Goal: Task Accomplishment & Management: Manage account settings

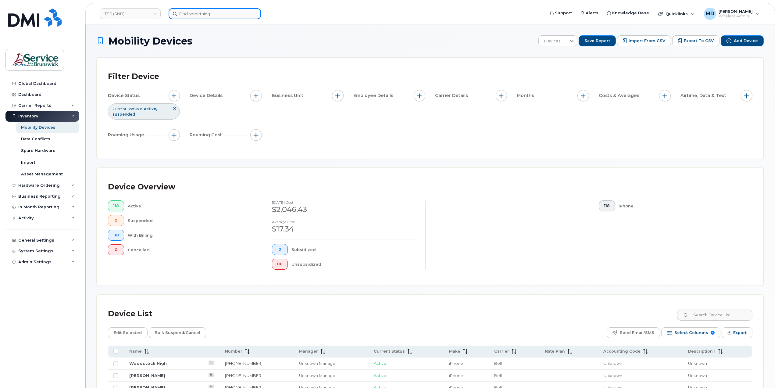
drag, startPoint x: 192, startPoint y: 11, endPoint x: 231, endPoint y: 19, distance: 40.0
click at [192, 11] on input at bounding box center [215, 13] width 92 height 11
paste input "506-364-5298"
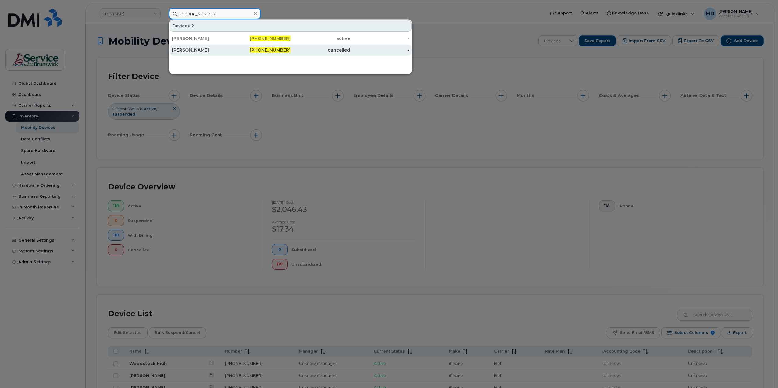
type input "506-364-5298"
click at [273, 49] on span "506-364-5298" at bounding box center [270, 49] width 41 height 5
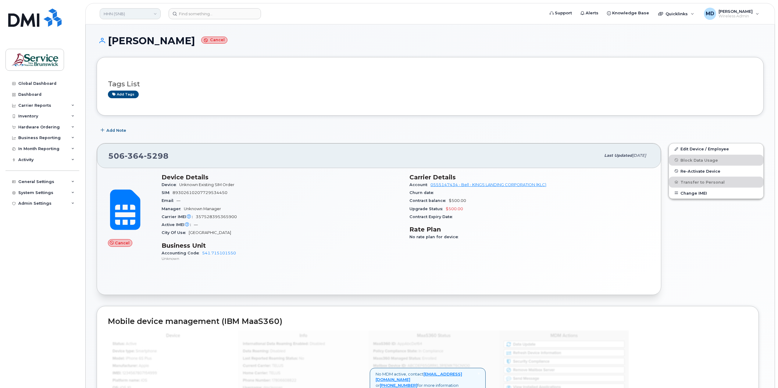
click at [154, 15] on link "HHN (SNB)" at bounding box center [130, 13] width 61 height 11
click at [269, 32] on div "Erin Musgrave Cancel Tags List Add tags Add Note 506 364 5298 Last updated Sep …" at bounding box center [430, 365] width 689 height 683
click at [208, 14] on input at bounding box center [215, 13] width 92 height 11
paste input "506-364-5298"
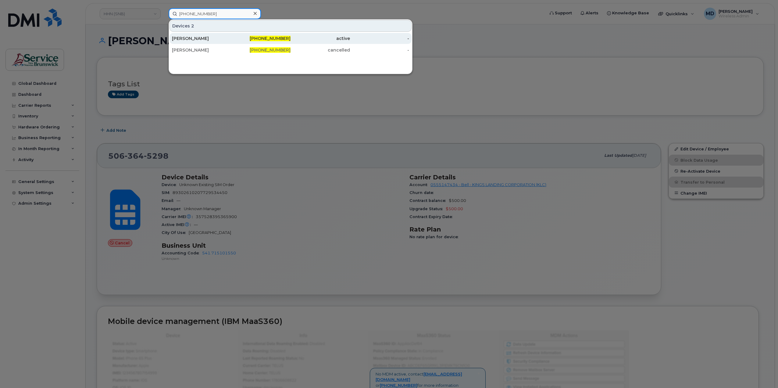
type input "506-364-5298"
click at [229, 39] on div "[PERSON_NAME]" at bounding box center [201, 38] width 59 height 6
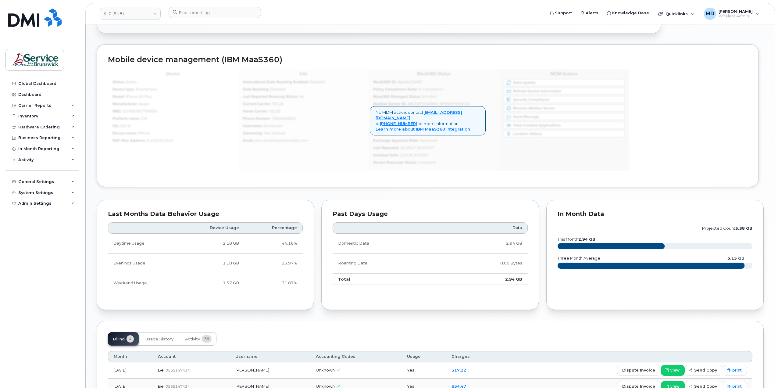
scroll to position [393, 0]
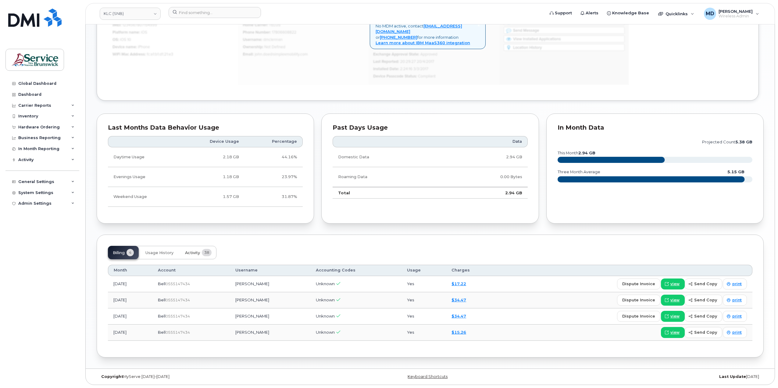
click at [191, 249] on button "Activity 38" at bounding box center [198, 252] width 36 height 13
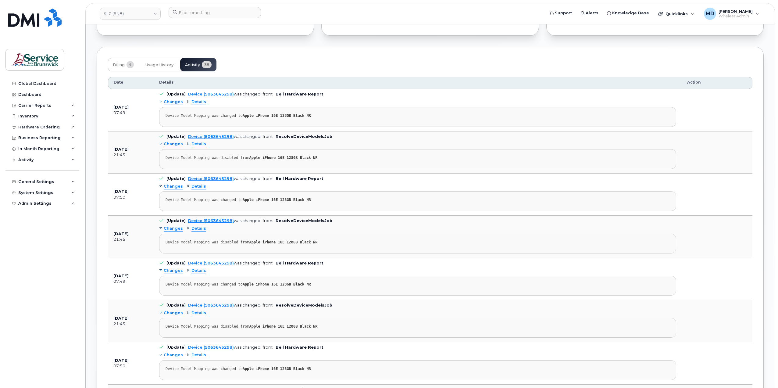
scroll to position [477, 0]
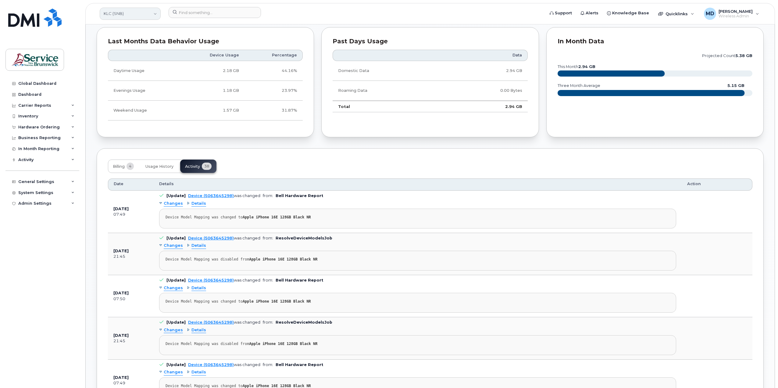
click at [117, 14] on link "KLC (SNB)" at bounding box center [130, 14] width 61 height 12
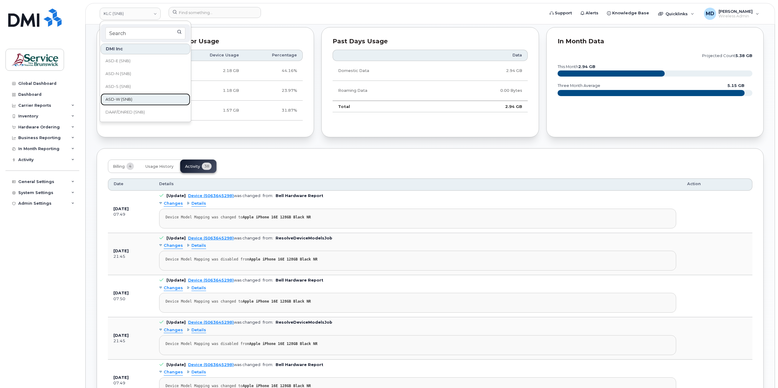
click at [127, 102] on link "ASD-W (SNB)" at bounding box center [146, 99] width 90 height 12
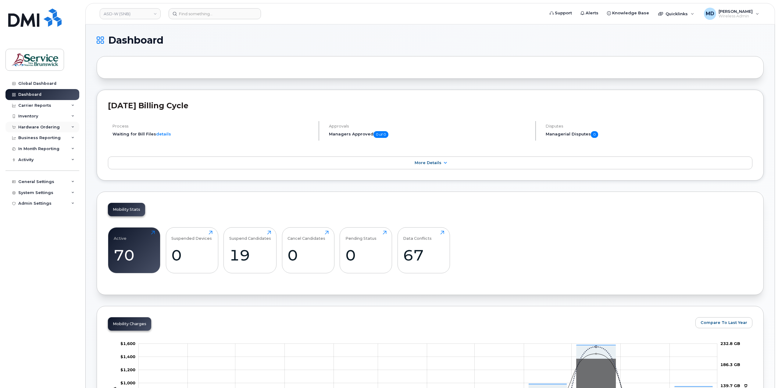
click at [51, 127] on div "Hardware Ordering" at bounding box center [38, 127] width 41 height 5
click at [28, 150] on div "Orders" at bounding box center [28, 149] width 15 height 5
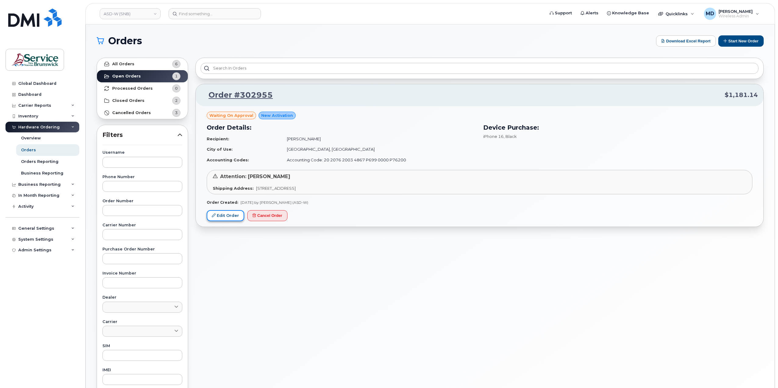
click at [230, 218] on link "Edit Order" at bounding box center [225, 215] width 37 height 11
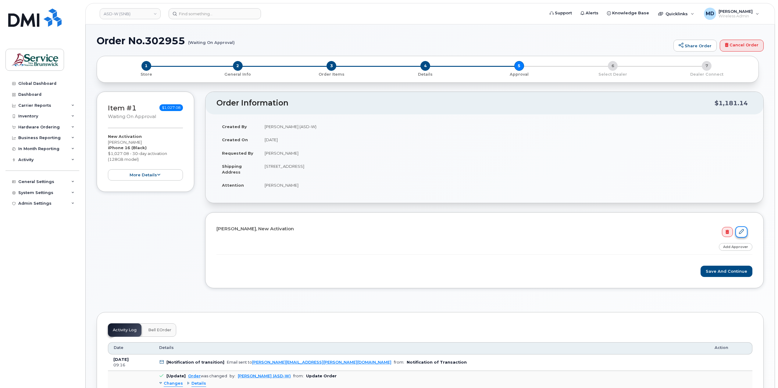
click at [740, 229] on icon at bounding box center [741, 231] width 5 height 5
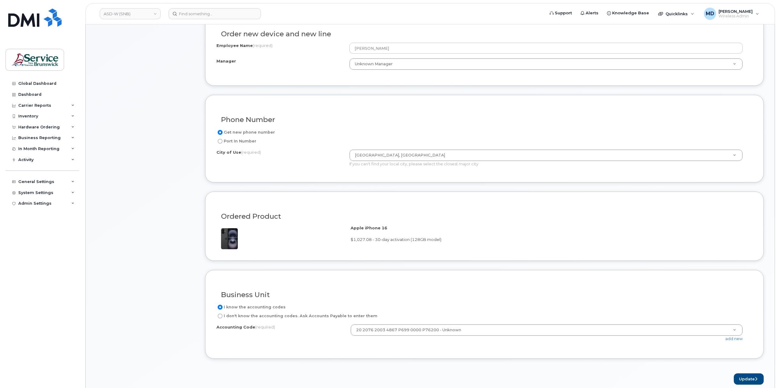
scroll to position [305, 0]
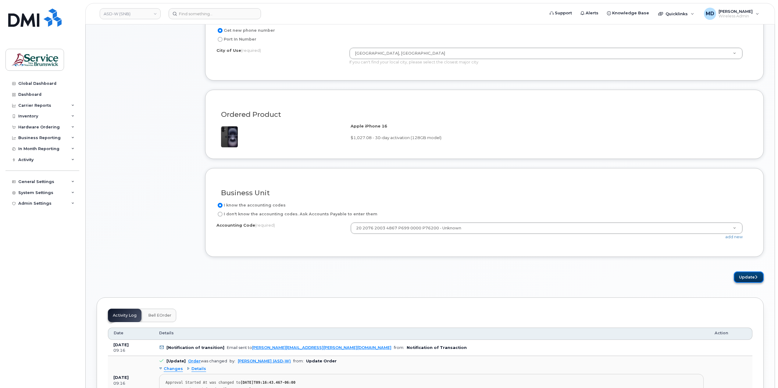
click at [744, 272] on button "Update" at bounding box center [749, 276] width 30 height 11
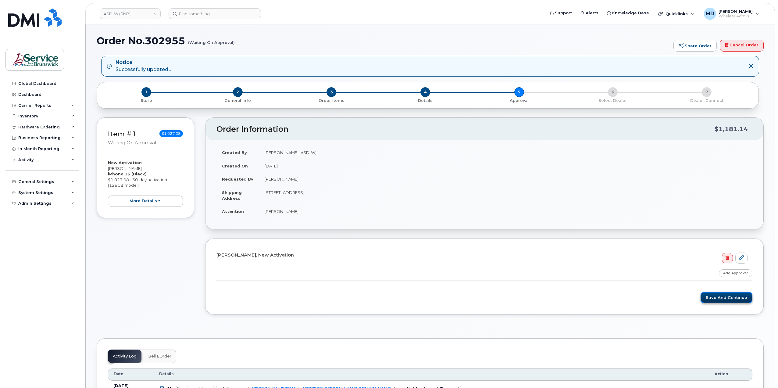
click at [724, 295] on button "Save and Continue" at bounding box center [726, 297] width 52 height 11
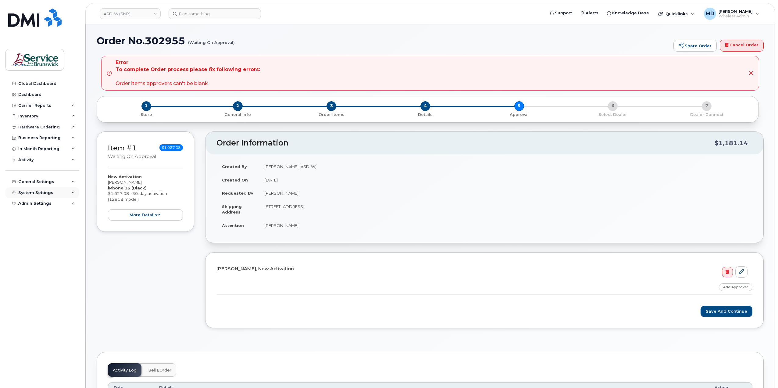
click at [32, 191] on div "System Settings" at bounding box center [35, 192] width 35 height 5
click at [43, 275] on div "Hardware Ordering" at bounding box center [41, 273] width 41 height 5
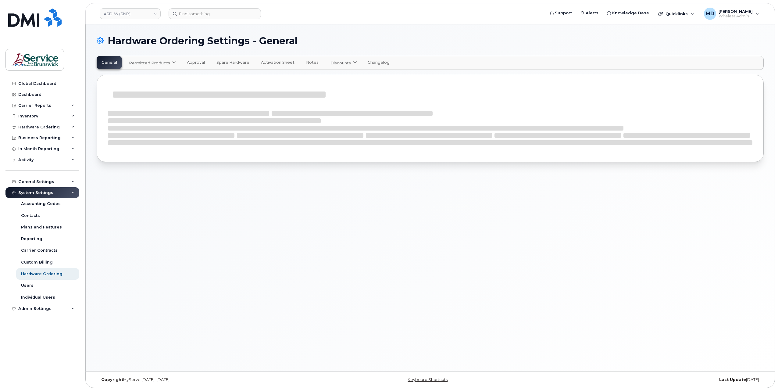
select select "admins"
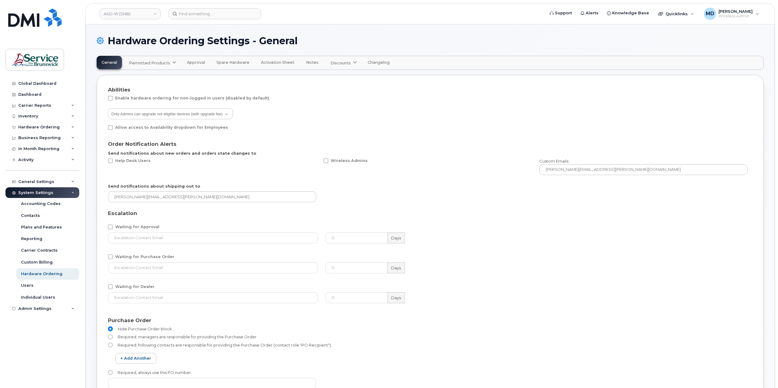
click at [197, 64] on span "Approval" at bounding box center [196, 62] width 18 height 5
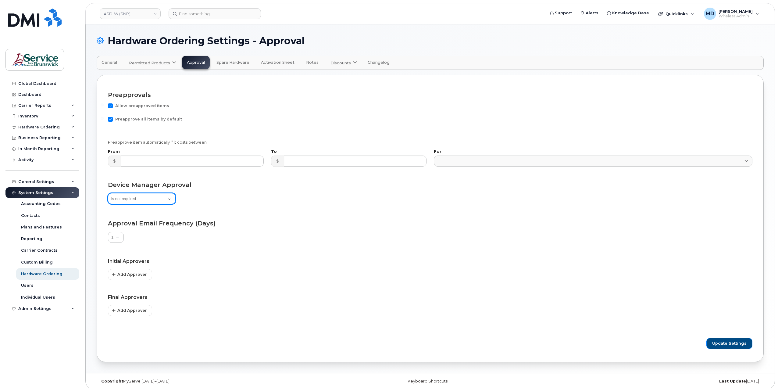
click at [170, 200] on select "is not required is optional, can be removed is mandatory, can't be removed" at bounding box center [142, 198] width 68 height 11
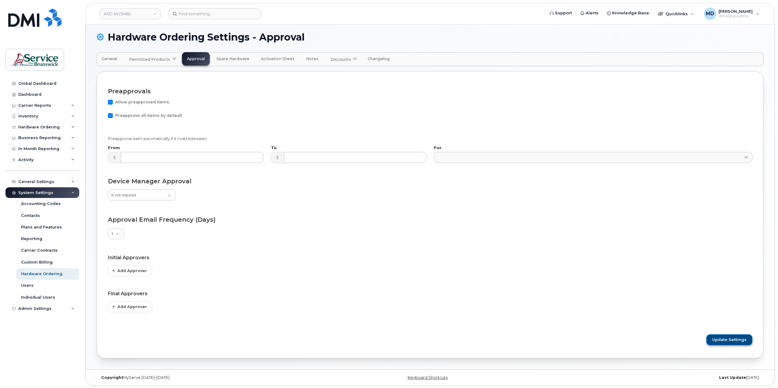
click at [726, 341] on span "Update Settings" at bounding box center [729, 339] width 34 height 5
click at [38, 128] on div "Hardware Ordering" at bounding box center [38, 127] width 41 height 5
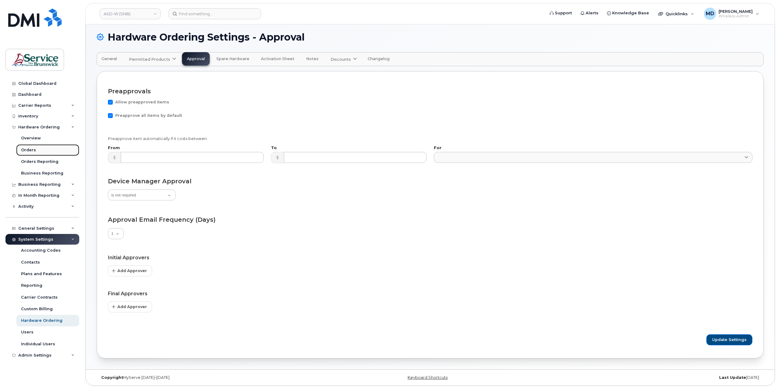
click at [29, 151] on div "Orders" at bounding box center [28, 149] width 15 height 5
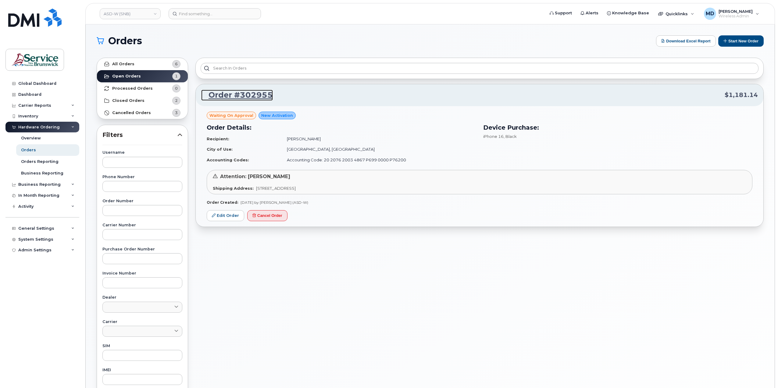
click at [245, 97] on link "Order #302955" at bounding box center [237, 95] width 72 height 11
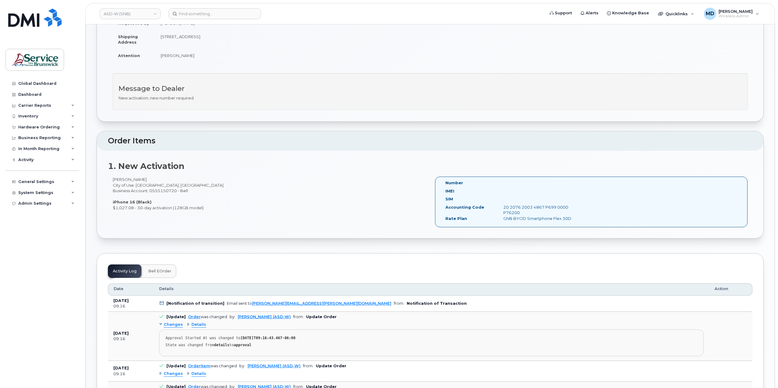
scroll to position [203, 0]
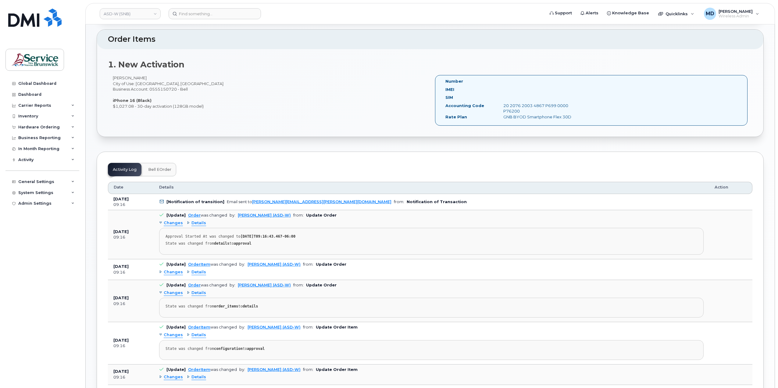
click at [177, 270] on span "Changes" at bounding box center [173, 272] width 19 height 6
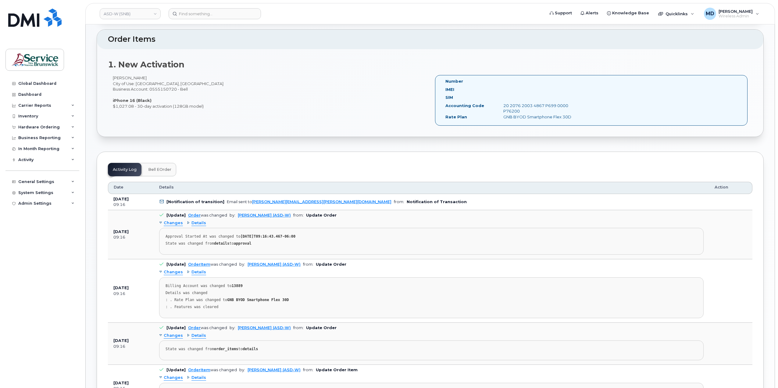
click at [177, 270] on span "Changes" at bounding box center [173, 272] width 19 height 6
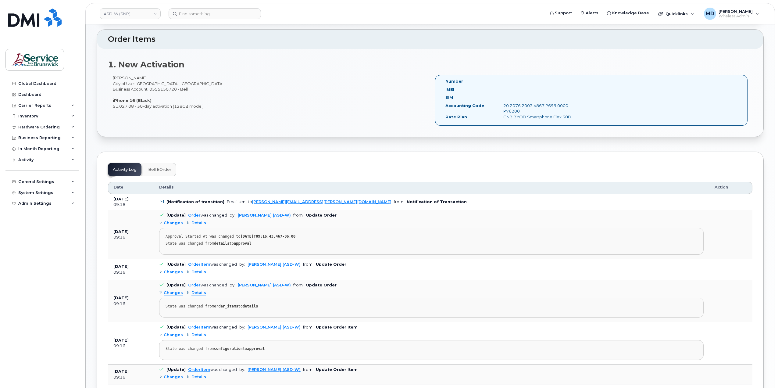
click at [177, 270] on span "Changes" at bounding box center [173, 272] width 19 height 6
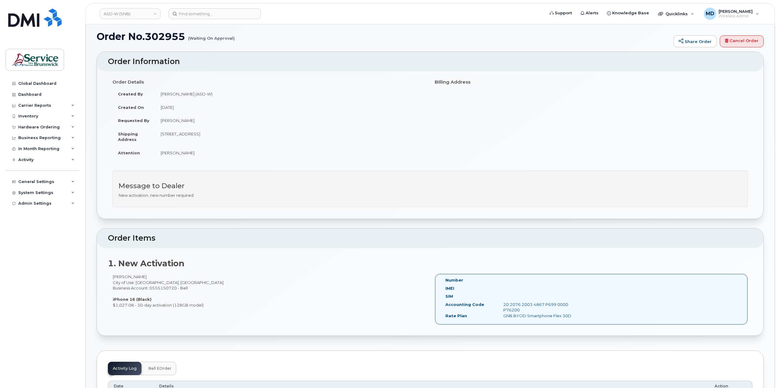
scroll to position [0, 0]
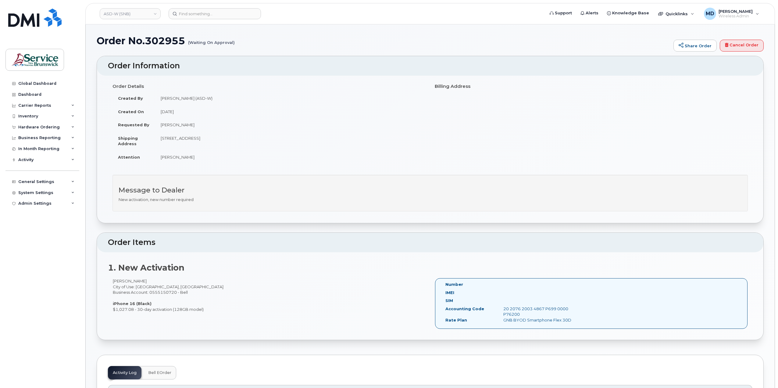
drag, startPoint x: 233, startPoint y: 172, endPoint x: 236, endPoint y: 173, distance: 3.1
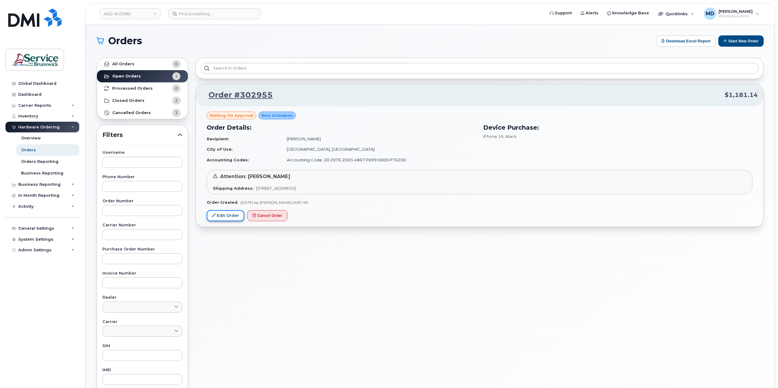
click at [224, 213] on link "Edit Order" at bounding box center [225, 215] width 37 height 11
